Goal: Navigation & Orientation: Understand site structure

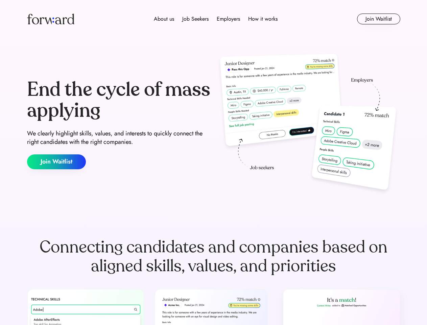
click at [214, 162] on div "End the cycle of mass applying We clearly highlight skills, values, and interes…" at bounding box center [214, 124] width 374 height 146
click at [214, 19] on div "About us Job Seekers Employers How it works" at bounding box center [216, 19] width 267 height 8
click at [51, 19] on img at bounding box center [50, 19] width 47 height 11
click at [216, 19] on div "About us Job Seekers Employers How it works" at bounding box center [216, 19] width 267 height 8
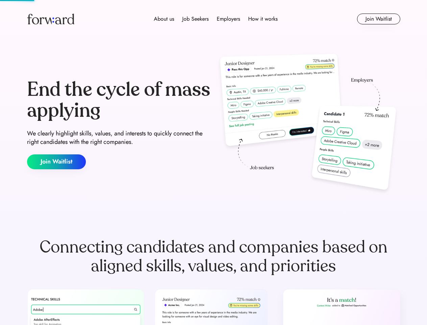
click at [164, 19] on div "About us" at bounding box center [164, 19] width 20 height 8
click at [196, 19] on div "Job Seekers" at bounding box center [195, 19] width 26 height 8
click at [228, 19] on div "Employers" at bounding box center [228, 19] width 23 height 8
click at [263, 19] on div "How it works" at bounding box center [262, 19] width 29 height 8
click at [379, 19] on button "Join Waitlist" at bounding box center [378, 19] width 43 height 11
